Goal: Task Accomplishment & Management: Manage account settings

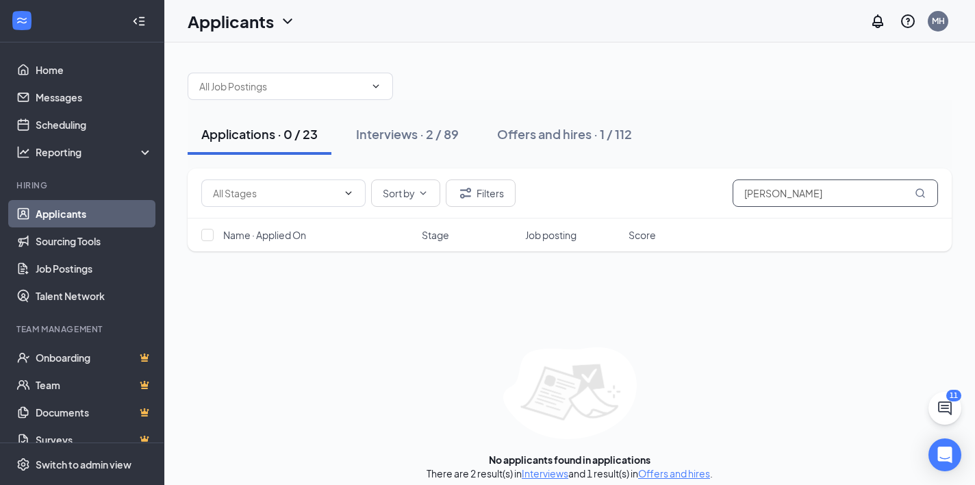
click at [784, 189] on input "[PERSON_NAME]" at bounding box center [835, 192] width 205 height 27
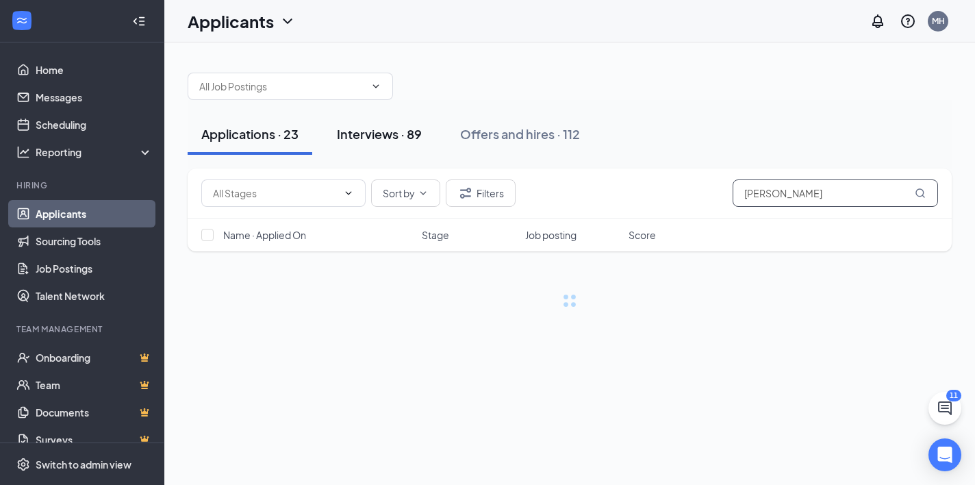
type input "[PERSON_NAME]"
click at [390, 114] on button "Interviews · 89" at bounding box center [379, 134] width 112 height 41
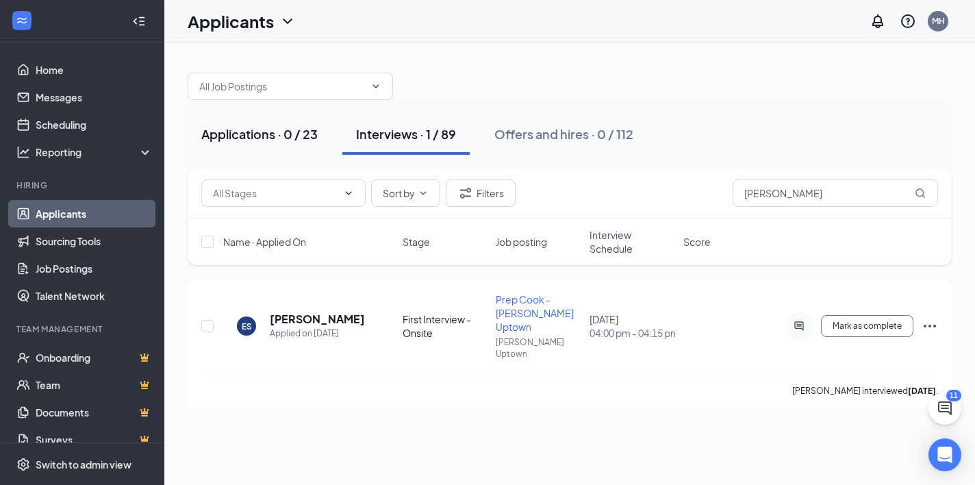
click at [249, 140] on div "Applications · 0 / 23" at bounding box center [259, 133] width 116 height 17
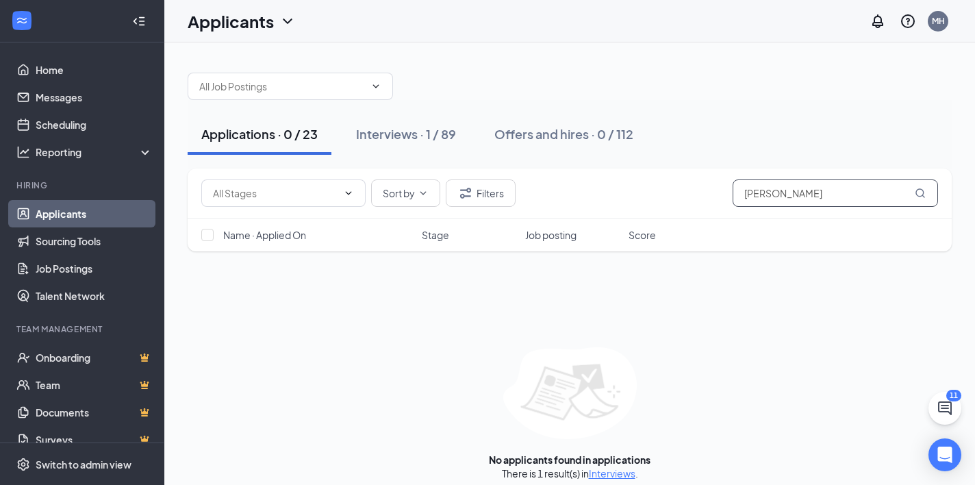
click at [819, 196] on input "[PERSON_NAME]" at bounding box center [835, 192] width 205 height 27
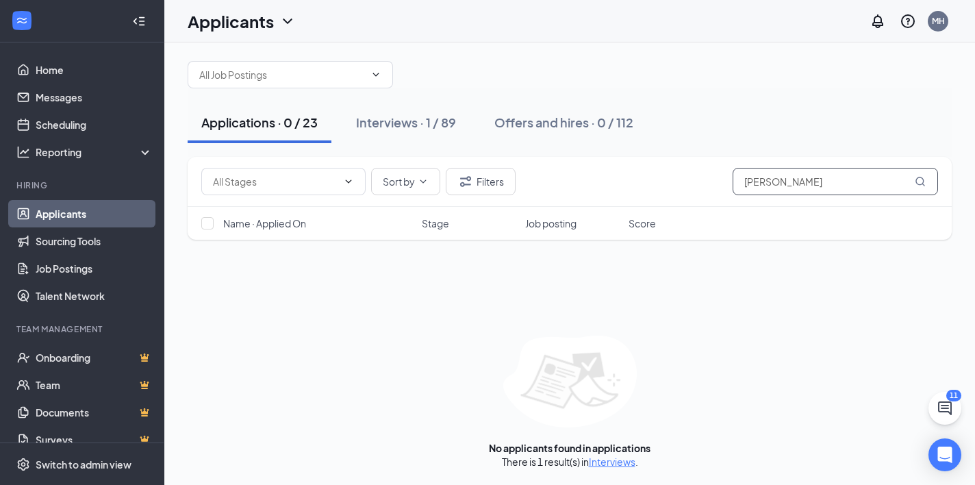
scroll to position [12, 0]
click at [249, 120] on div "Applications · 0 / 23" at bounding box center [259, 122] width 116 height 17
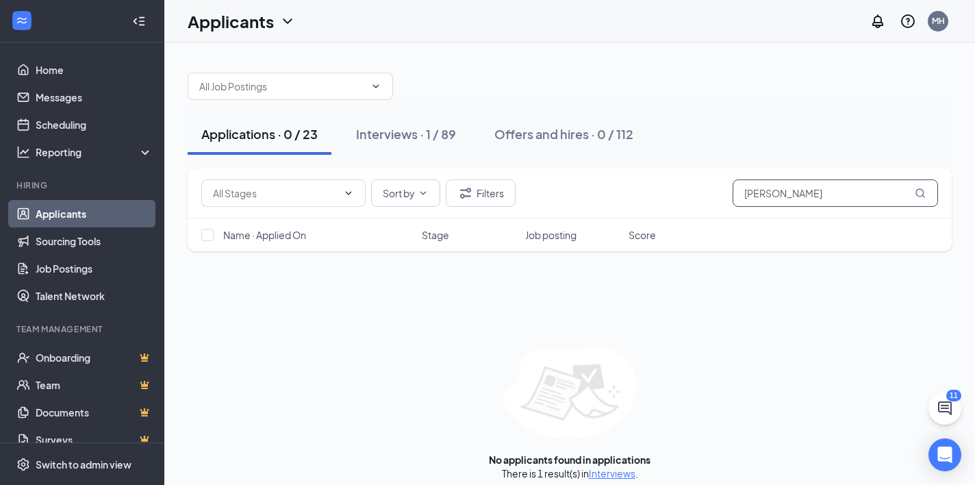
click at [778, 194] on input "[PERSON_NAME]" at bounding box center [835, 192] width 205 height 27
type input "s"
type input "[PERSON_NAME]"
drag, startPoint x: 778, startPoint y: 194, endPoint x: 400, endPoint y: 137, distance: 382.8
click at [400, 137] on div "Interviews · 0 / 89" at bounding box center [408, 133] width 104 height 17
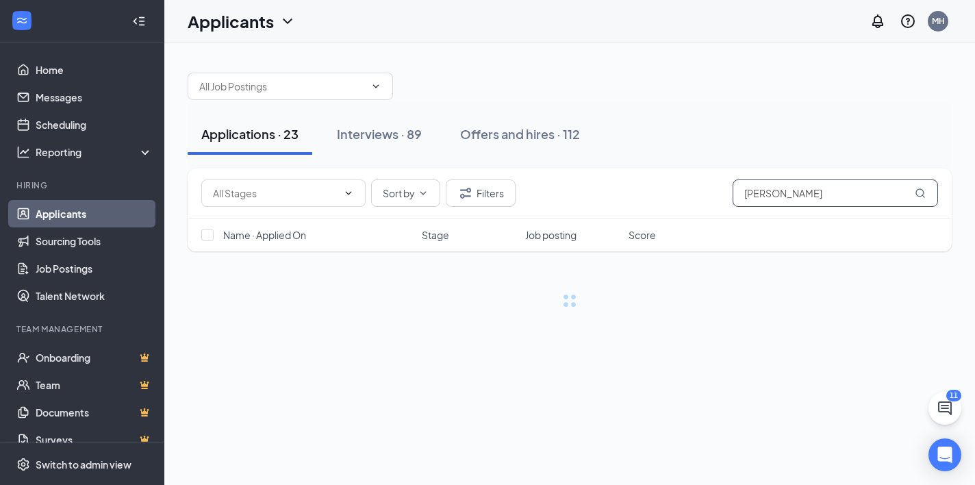
click at [808, 191] on input "[PERSON_NAME]" at bounding box center [835, 192] width 205 height 27
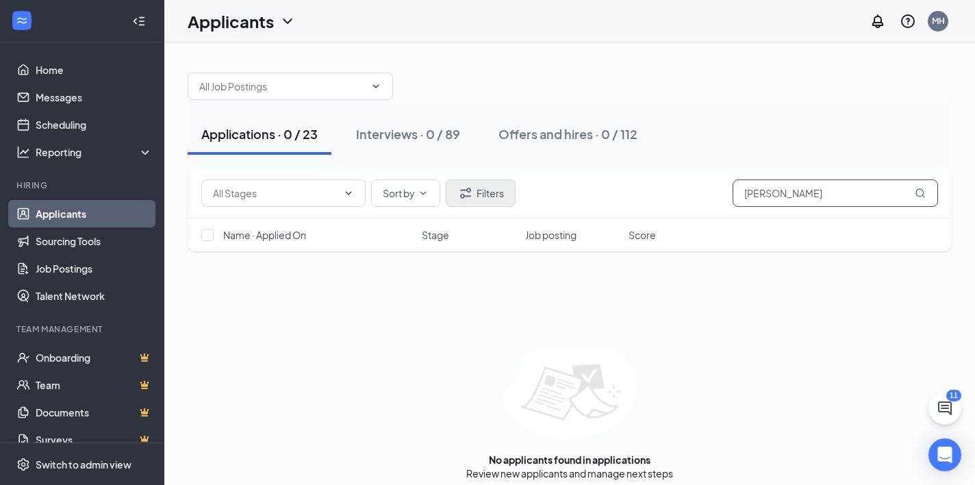
type input "[PERSON_NAME]"
click at [494, 201] on button "Filters" at bounding box center [481, 192] width 70 height 27
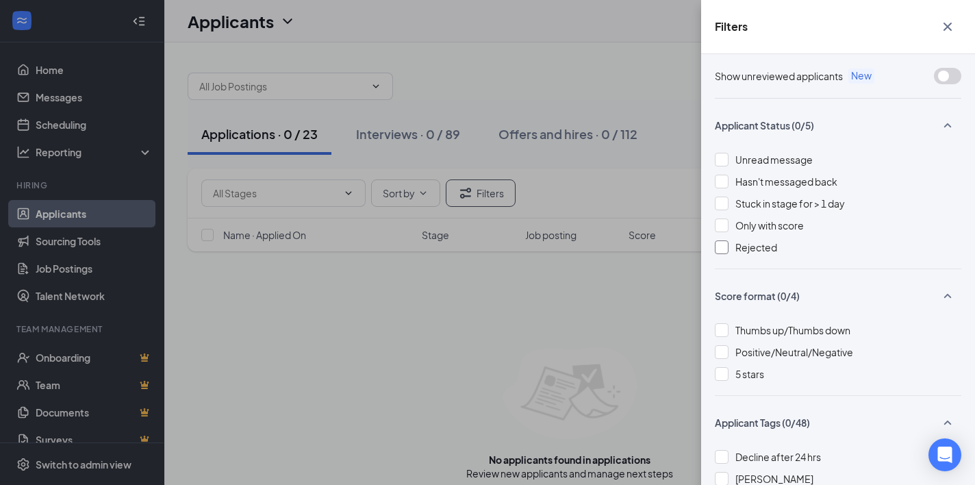
click at [720, 246] on div at bounding box center [722, 247] width 14 height 14
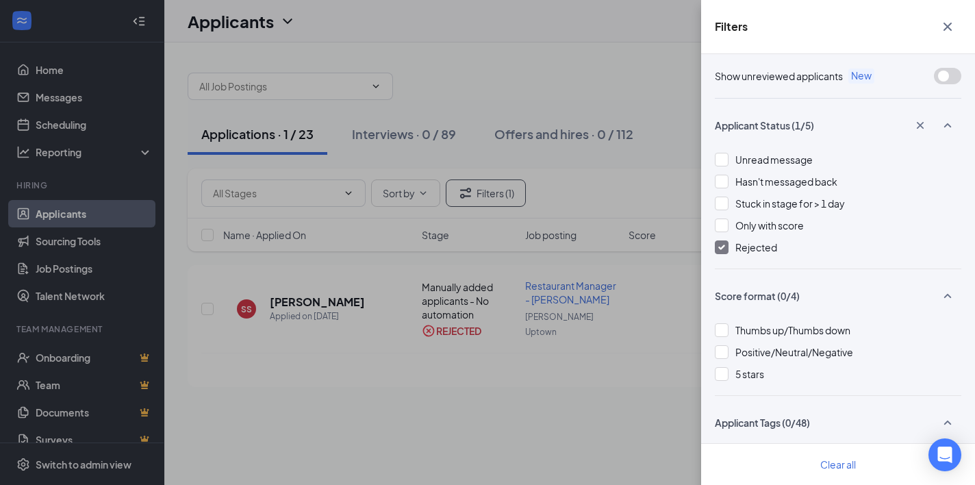
click at [420, 335] on div "Filters Show unreviewed applicants New Applicant Status (1/5) Unread message Ha…" at bounding box center [487, 242] width 975 height 485
click at [947, 29] on icon "Cross" at bounding box center [947, 26] width 16 height 16
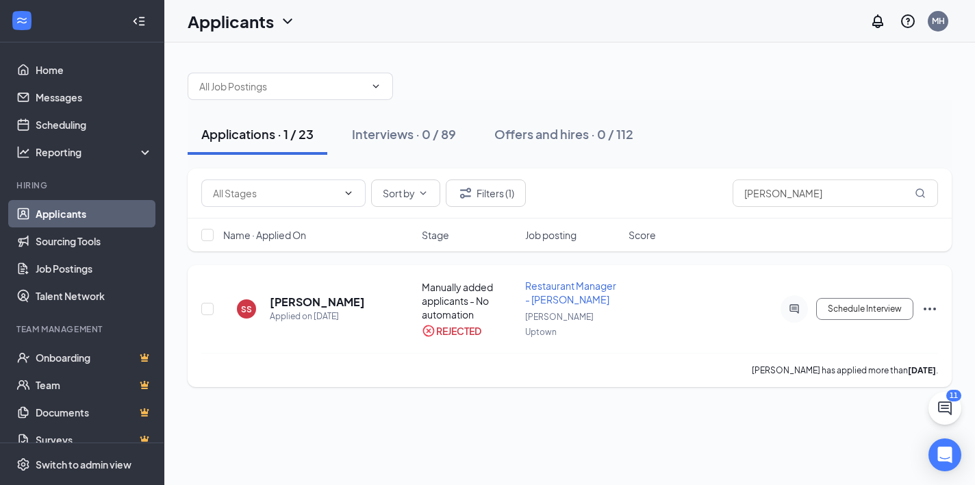
click at [930, 304] on icon "Ellipses" at bounding box center [929, 309] width 16 height 16
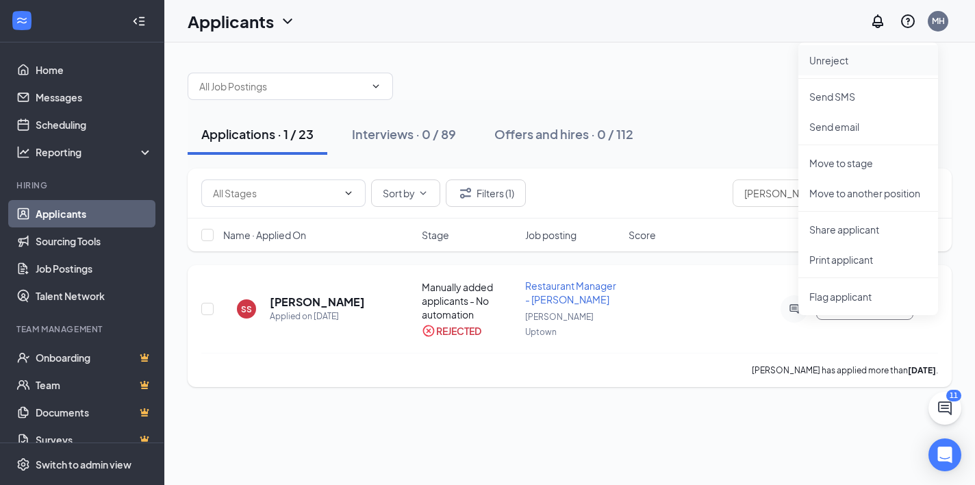
click at [847, 64] on p "Unreject" at bounding box center [868, 60] width 118 height 14
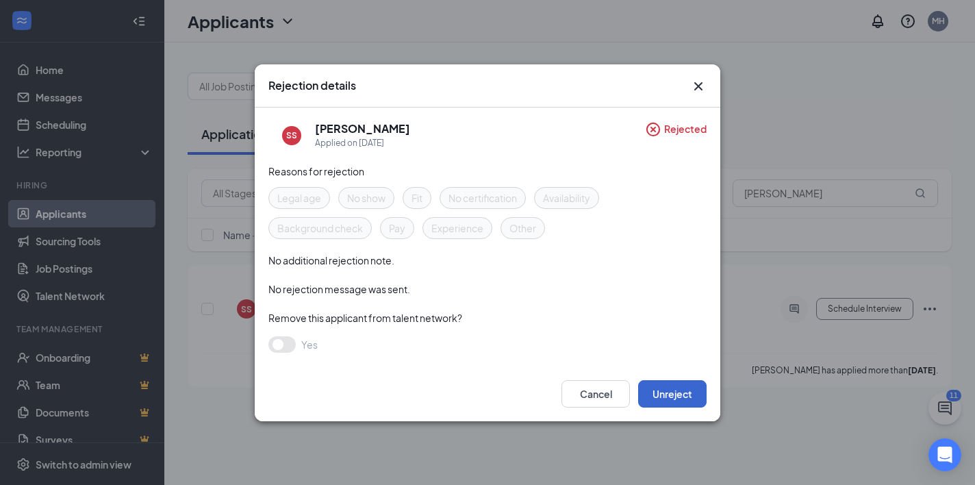
click at [657, 387] on button "Unreject" at bounding box center [672, 393] width 68 height 27
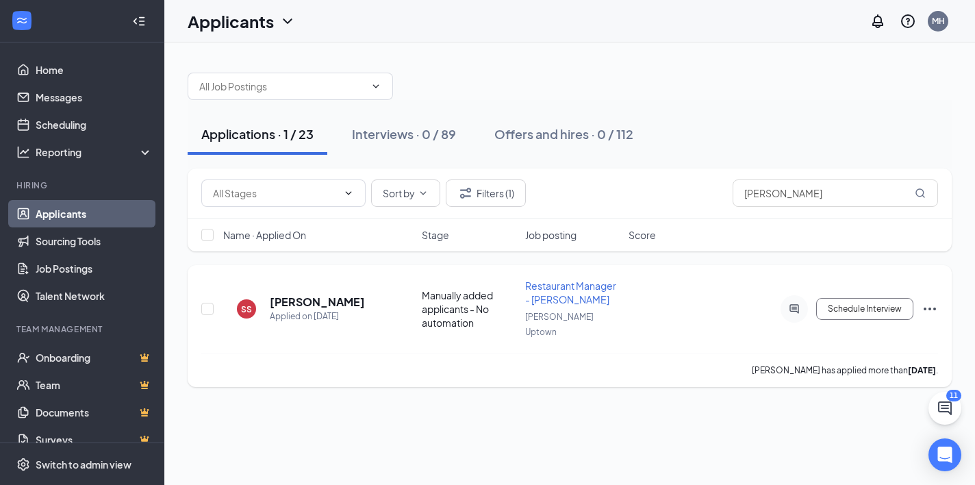
click at [322, 294] on h5 "[PERSON_NAME]" at bounding box center [317, 301] width 95 height 15
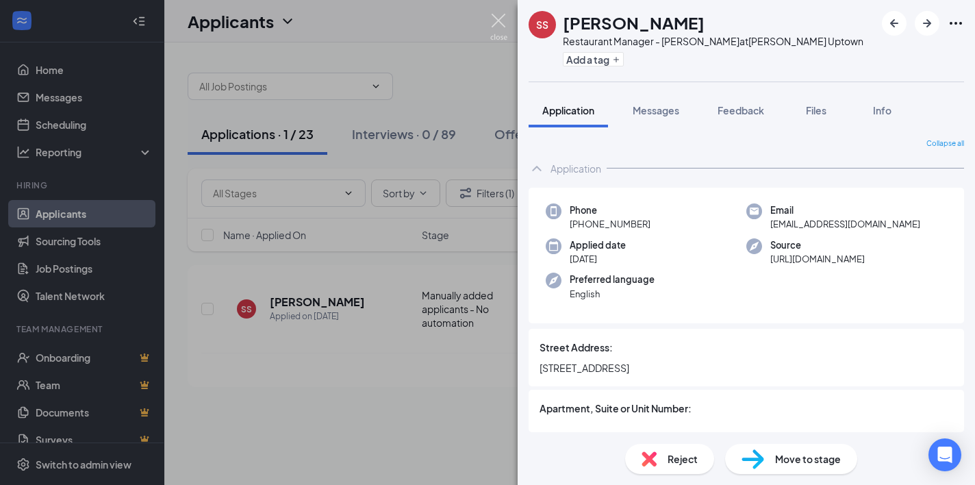
click at [503, 27] on img at bounding box center [498, 27] width 17 height 27
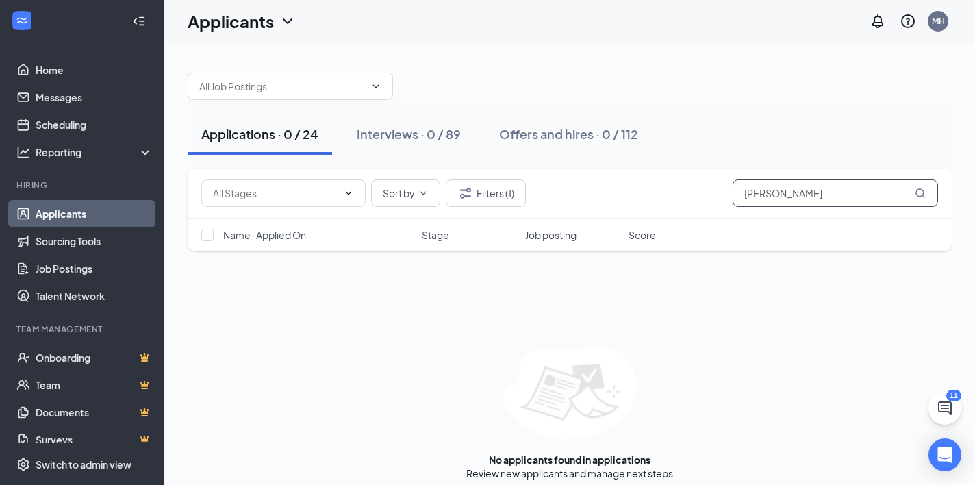
click at [802, 196] on input "[PERSON_NAME]" at bounding box center [835, 192] width 205 height 27
click at [497, 192] on button "Filters (1)" at bounding box center [486, 192] width 80 height 27
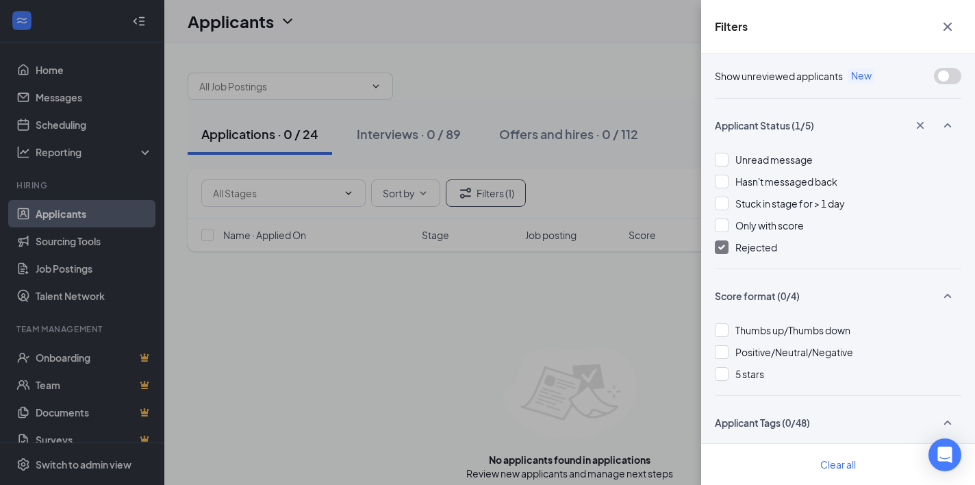
click at [716, 244] on div at bounding box center [722, 247] width 14 height 14
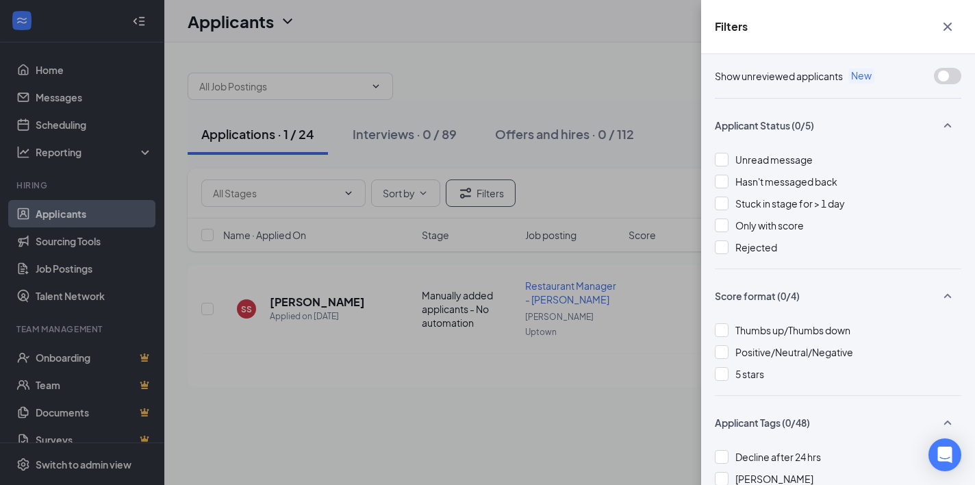
click at [579, 272] on div "Filters Show unreviewed applicants New Applicant Status (0/5) Unread message Ha…" at bounding box center [487, 242] width 975 height 485
click at [950, 28] on icon "Cross" at bounding box center [947, 27] width 8 height 8
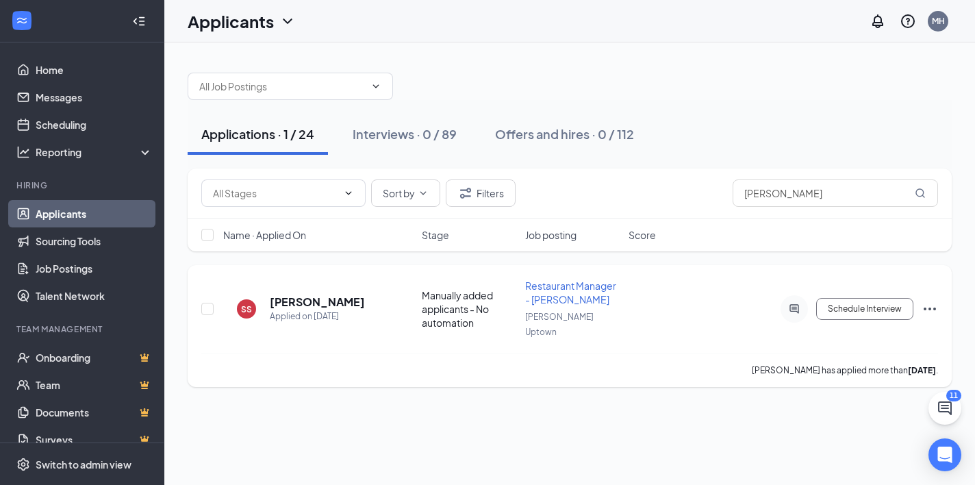
click at [933, 301] on icon "Ellipses" at bounding box center [929, 309] width 16 height 16
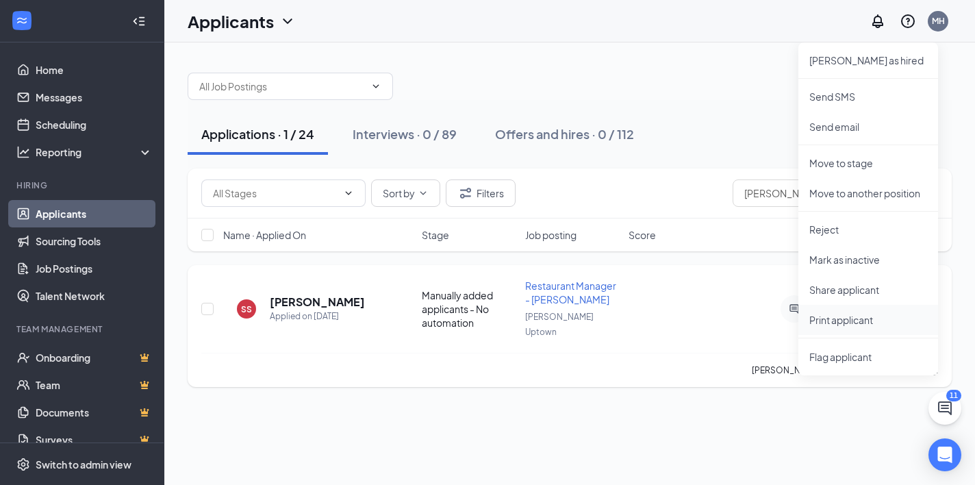
click at [858, 324] on p "Print applicant" at bounding box center [868, 320] width 118 height 14
